Goal: Navigation & Orientation: Find specific page/section

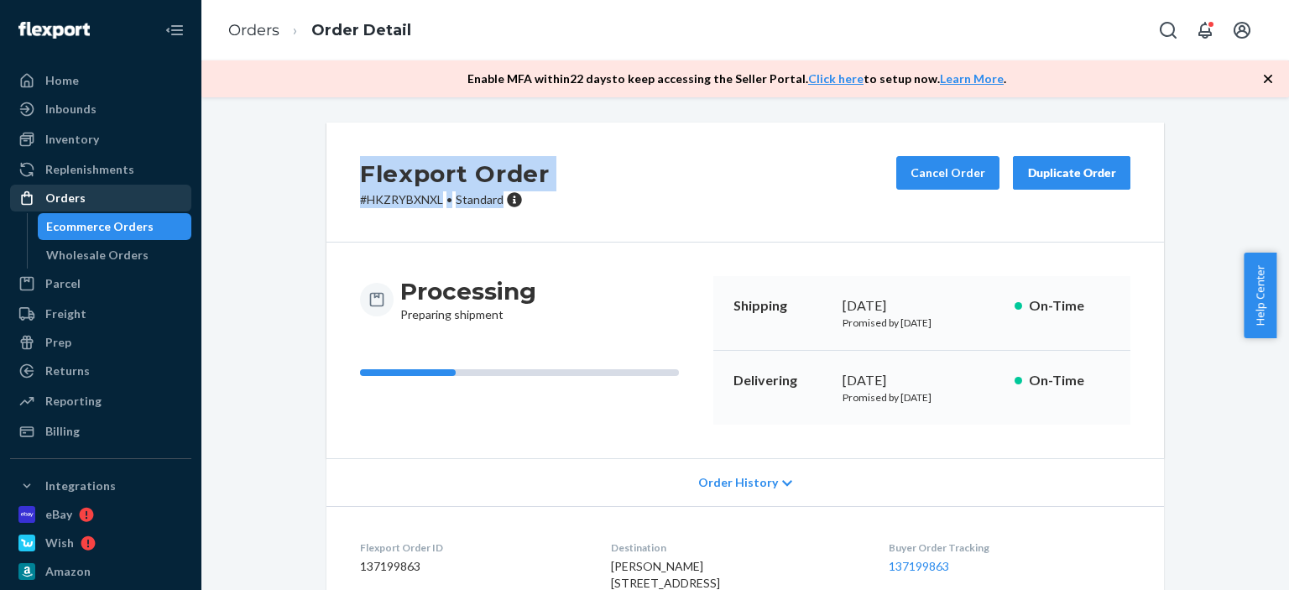
click at [64, 193] on div "Orders" at bounding box center [65, 198] width 40 height 17
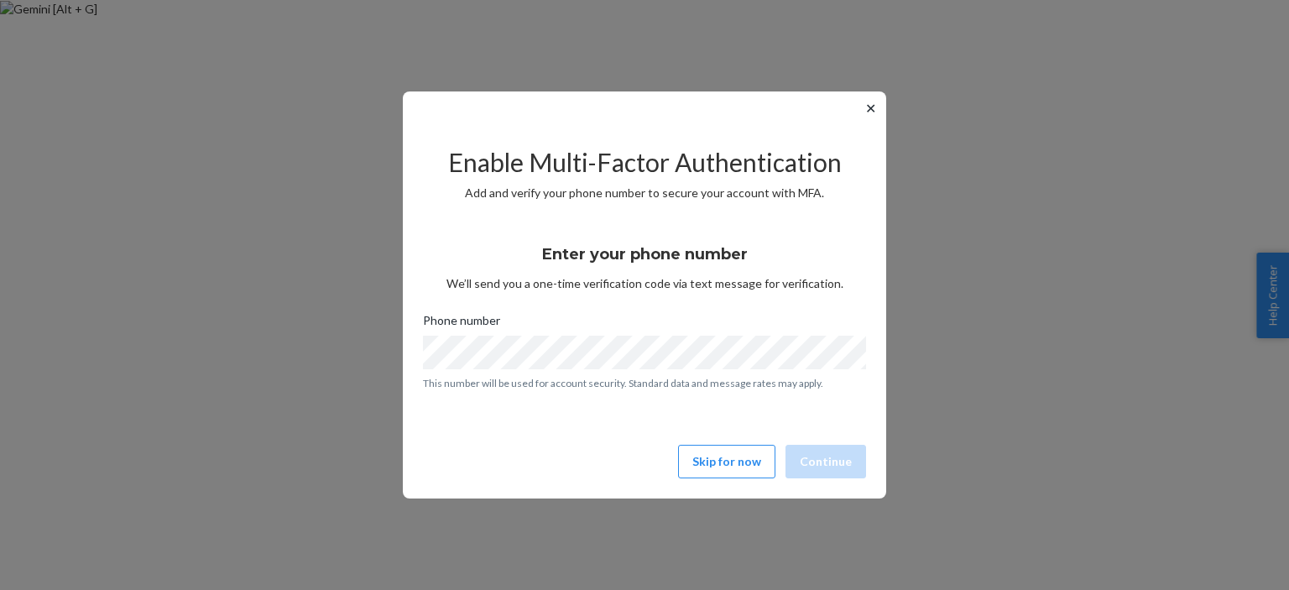
click at [1017, 133] on div "✕ Enable Multi-Factor Authentication Add and verify your phone number to secure…" at bounding box center [644, 295] width 1289 height 590
drag, startPoint x: 1017, startPoint y: 134, endPoint x: 837, endPoint y: 59, distance: 194.8
click at [1016, 134] on div "✕ Enable Multi-Factor Authentication Add and verify your phone number to secure…" at bounding box center [644, 295] width 1289 height 590
click at [876, 114] on button "✕" at bounding box center [871, 108] width 18 height 20
